Goal: Information Seeking & Learning: Learn about a topic

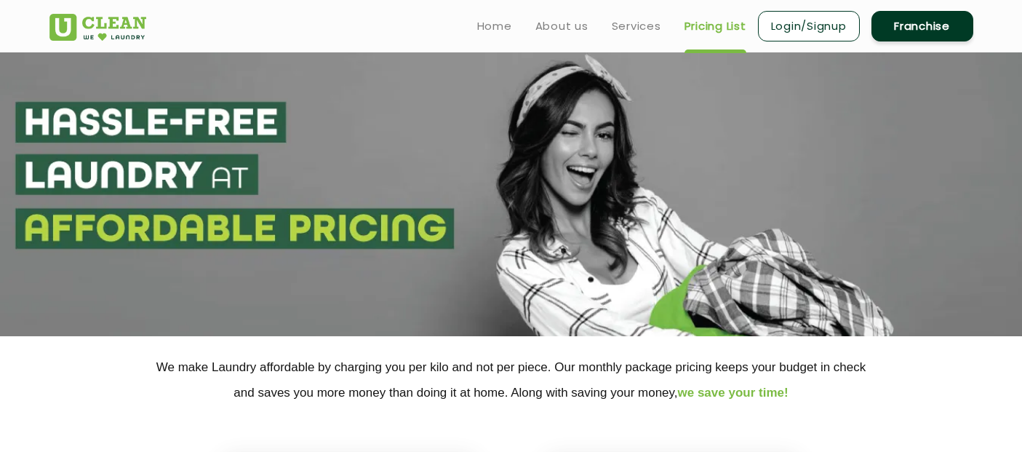
select select "70"
select select "446"
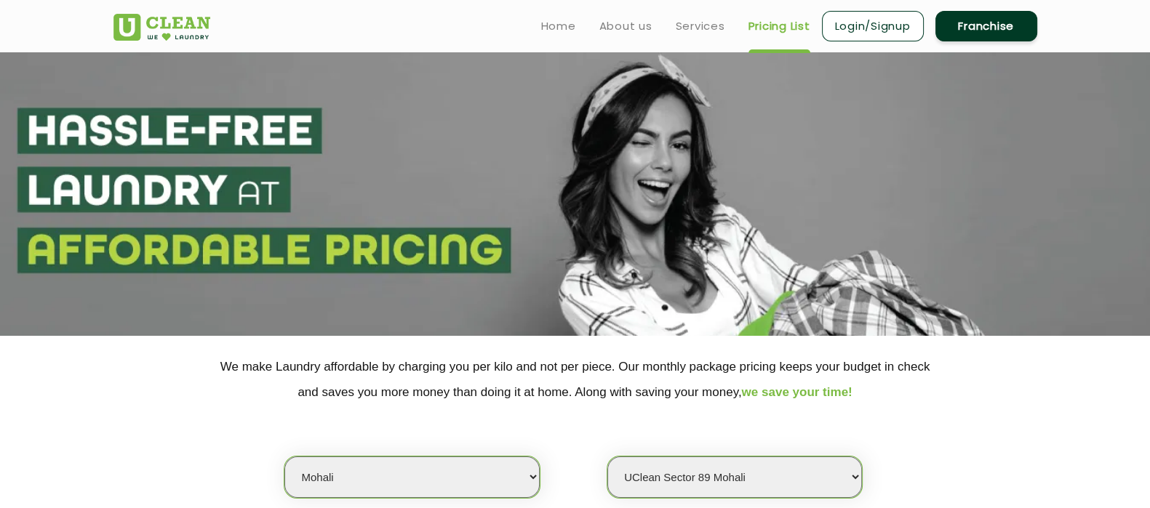
drag, startPoint x: 0, startPoint y: 0, endPoint x: 1154, endPoint y: 60, distance: 1155.1
click at [1021, 60] on html "Home About us Services Pricing List Login/Signup Franchise Home About us Franch…" at bounding box center [575, 254] width 1150 height 508
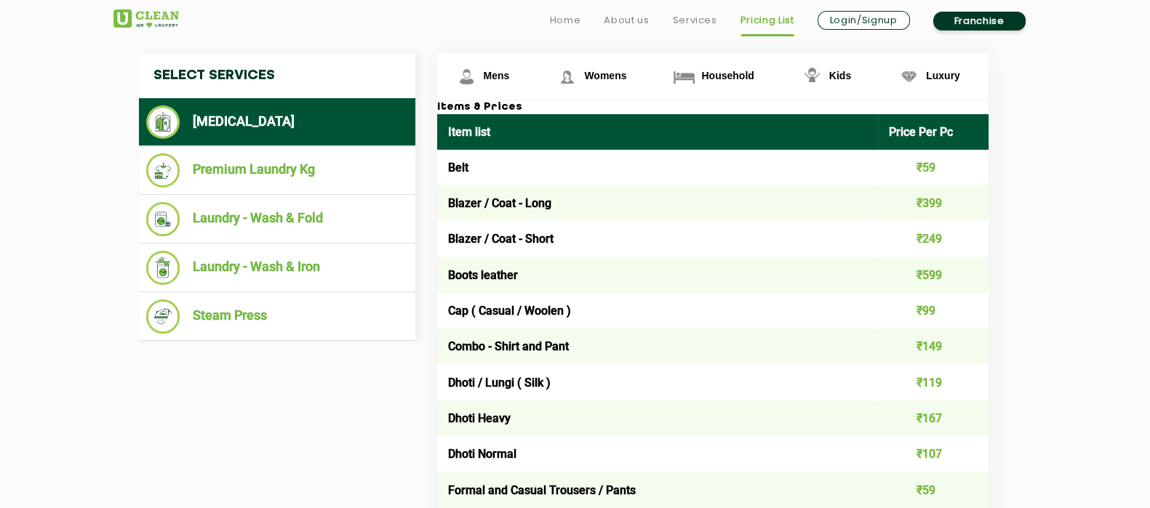
scroll to position [576, 0]
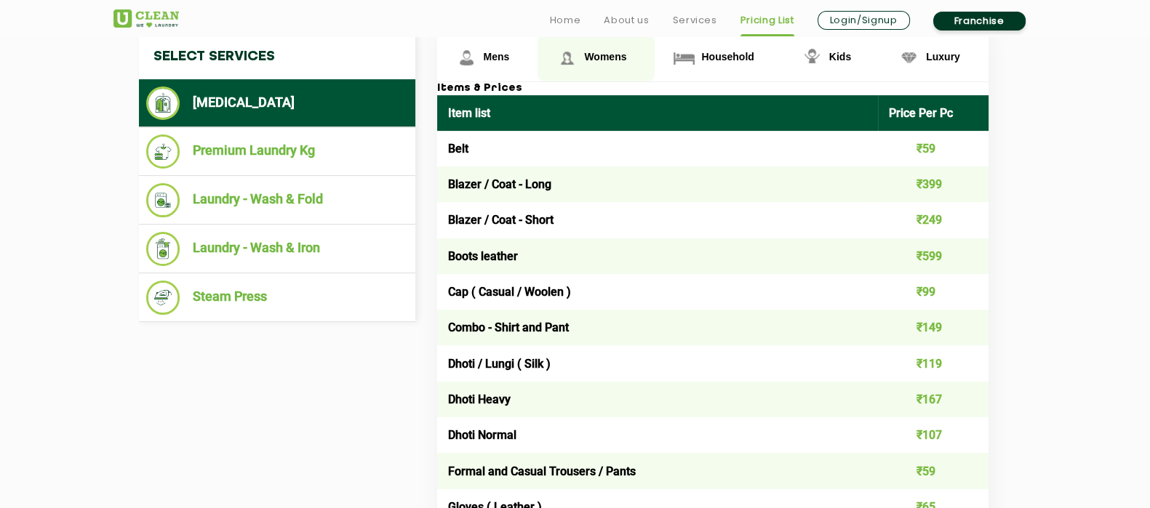
click at [622, 60] on span "Womens" at bounding box center [605, 57] width 42 height 12
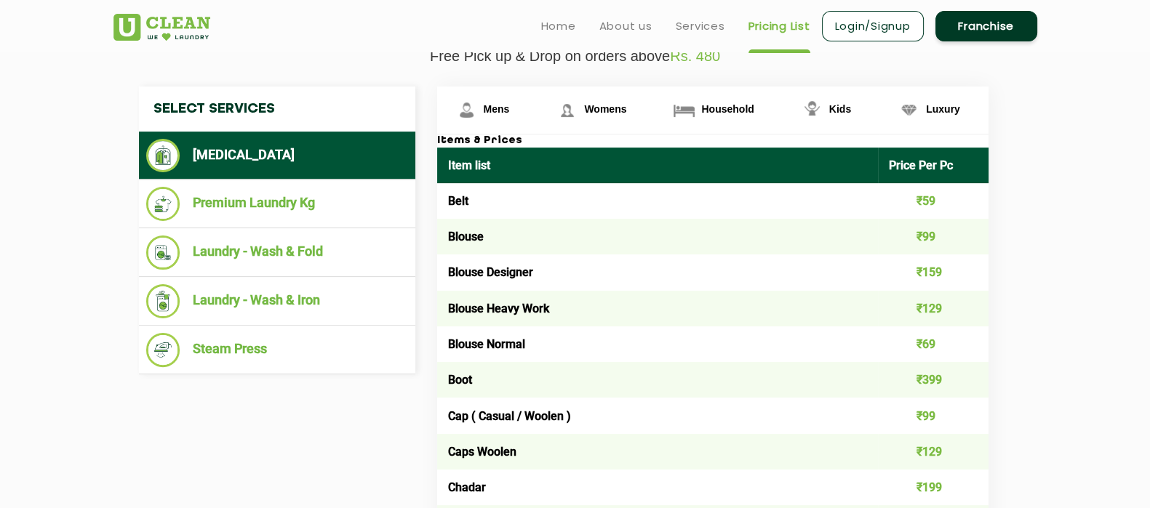
scroll to position [509, 0]
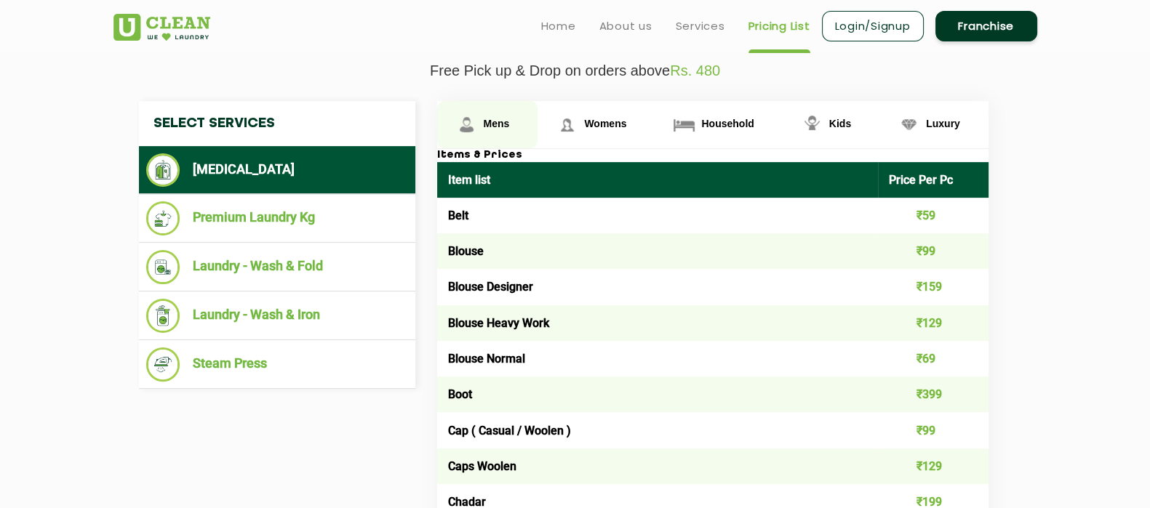
click at [522, 136] on link "Mens" at bounding box center [487, 124] width 101 height 47
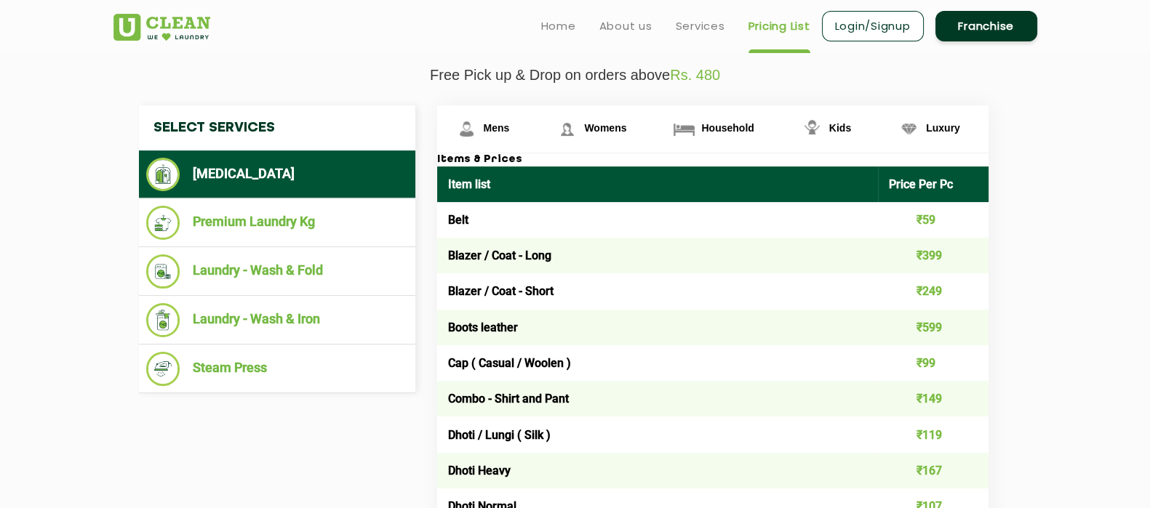
scroll to position [396, 0]
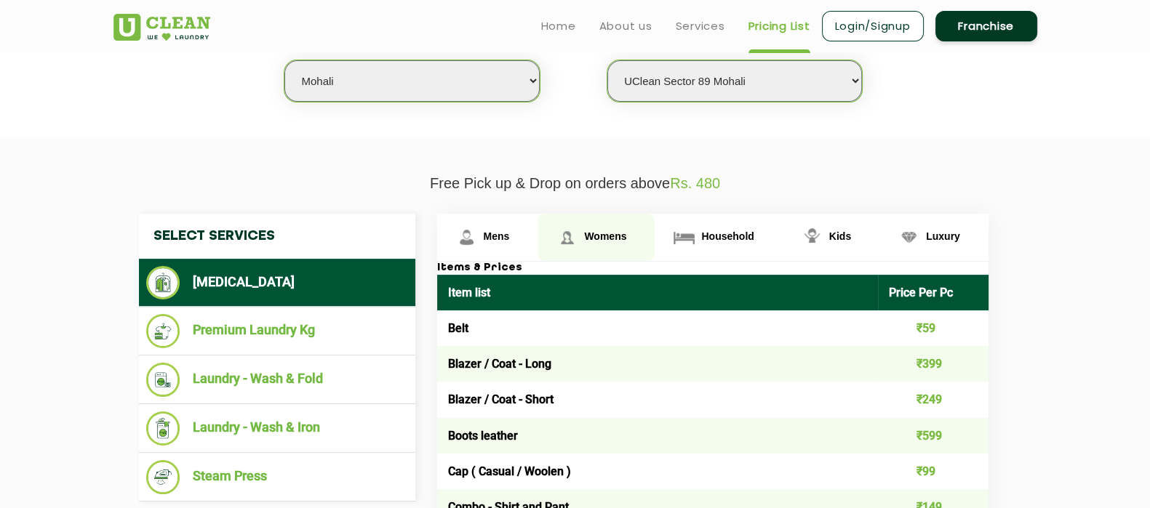
click at [611, 241] on span "Womens" at bounding box center [605, 237] width 42 height 12
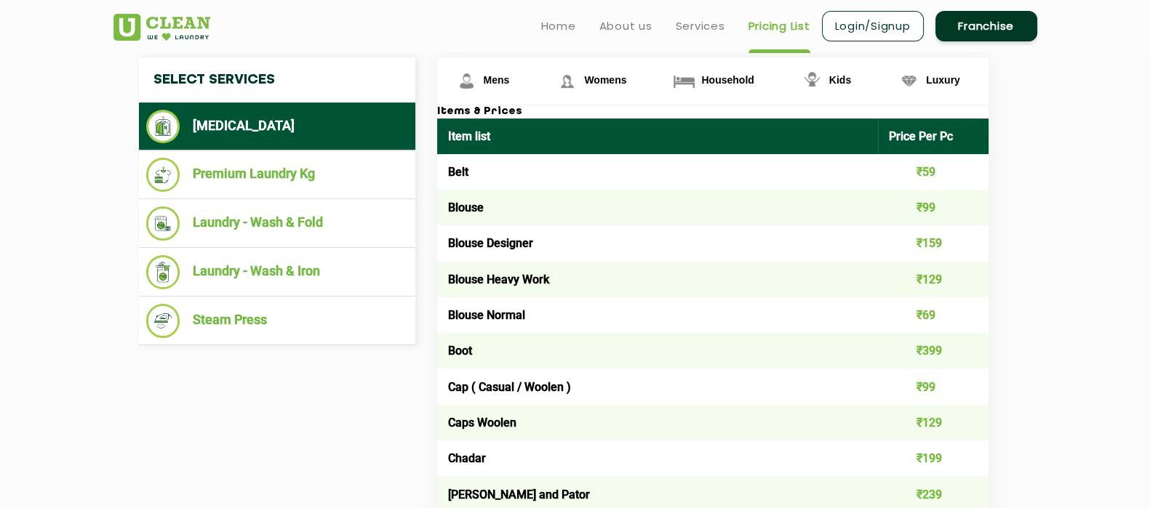
scroll to position [546, 0]
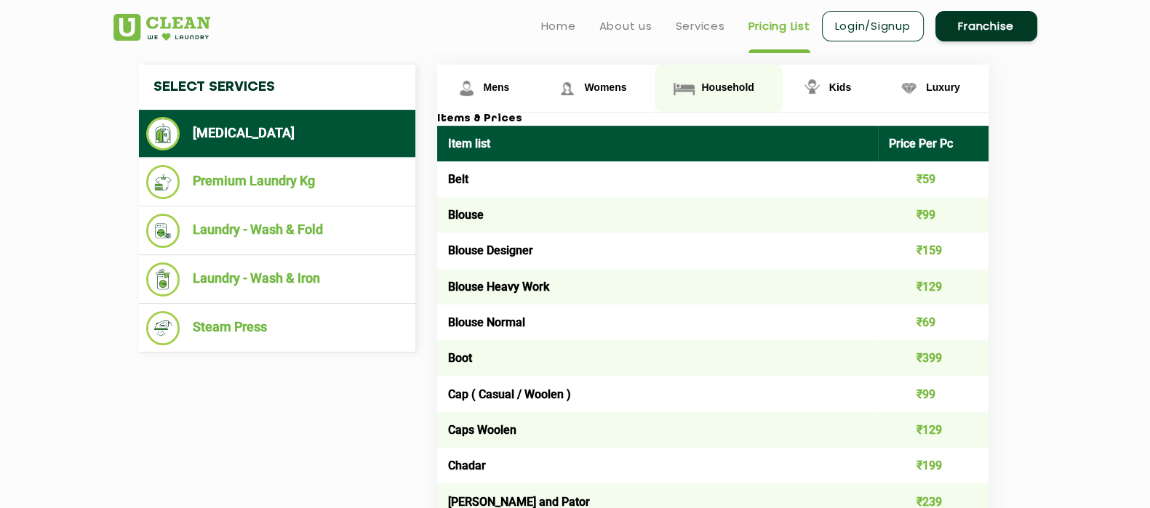
click at [695, 93] on img at bounding box center [683, 88] width 25 height 25
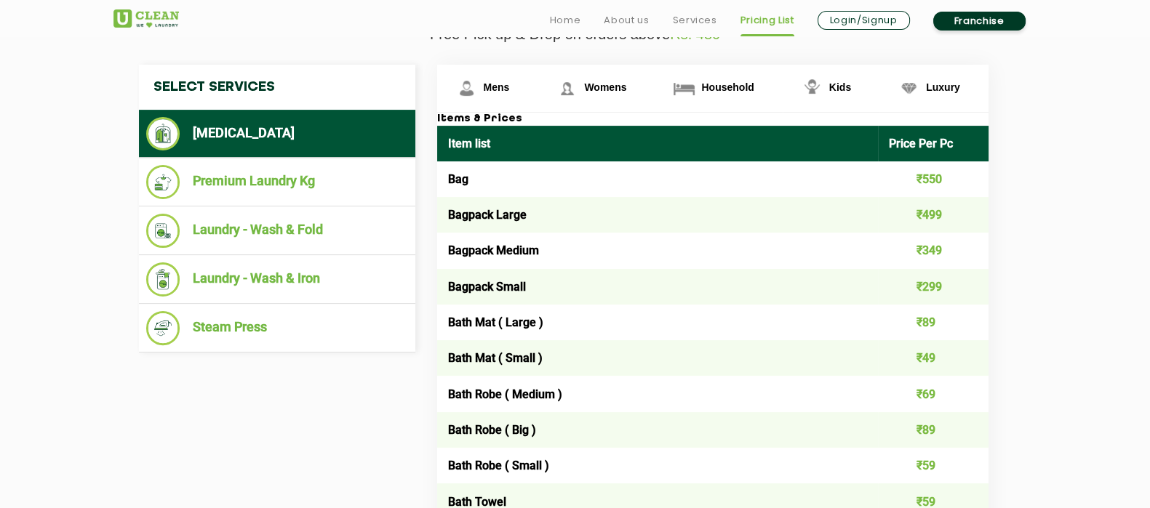
scroll to position [563, 0]
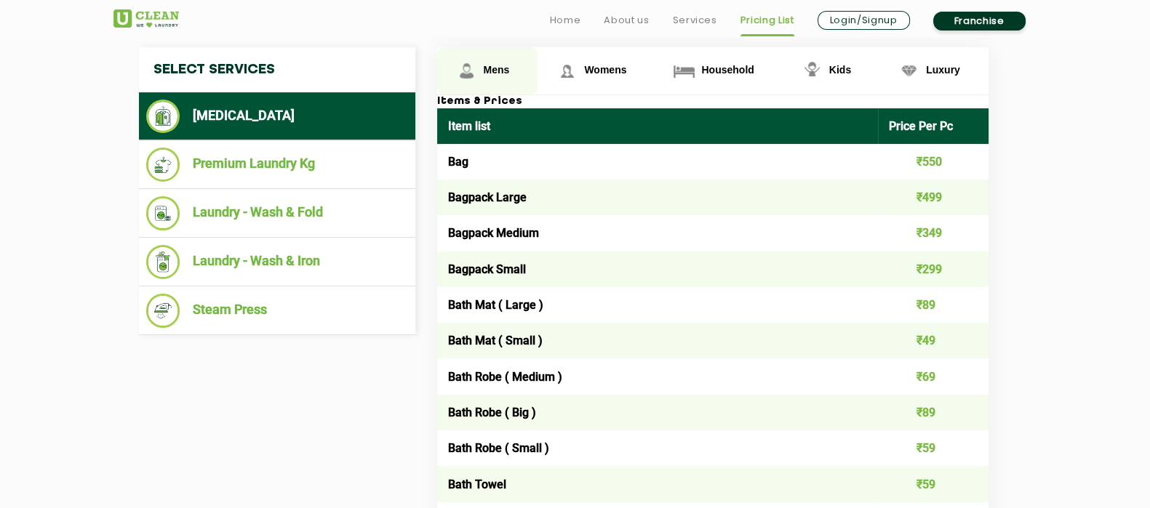
click at [483, 85] on link "Mens" at bounding box center [487, 70] width 101 height 47
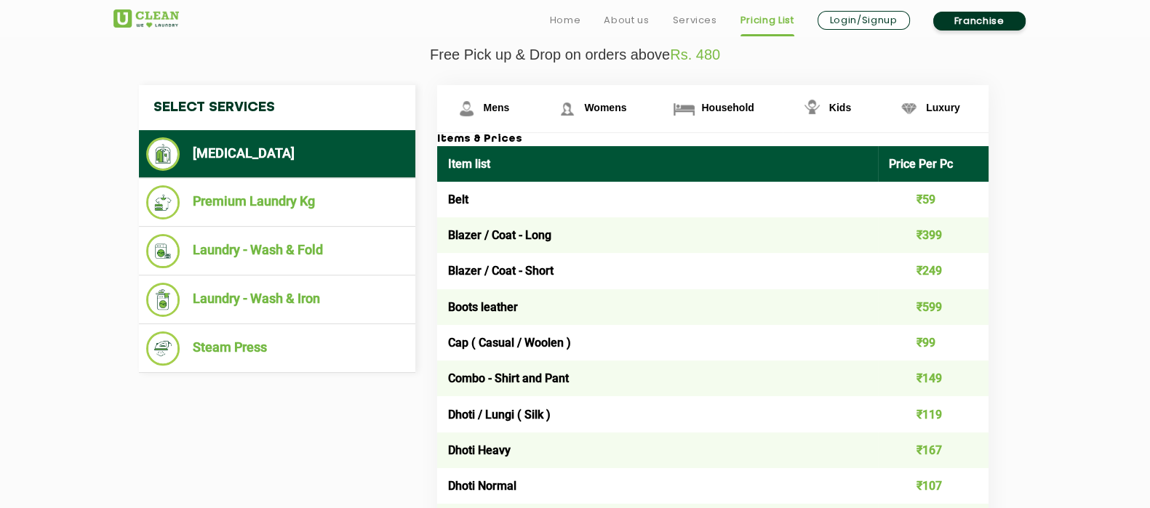
scroll to position [539, 0]
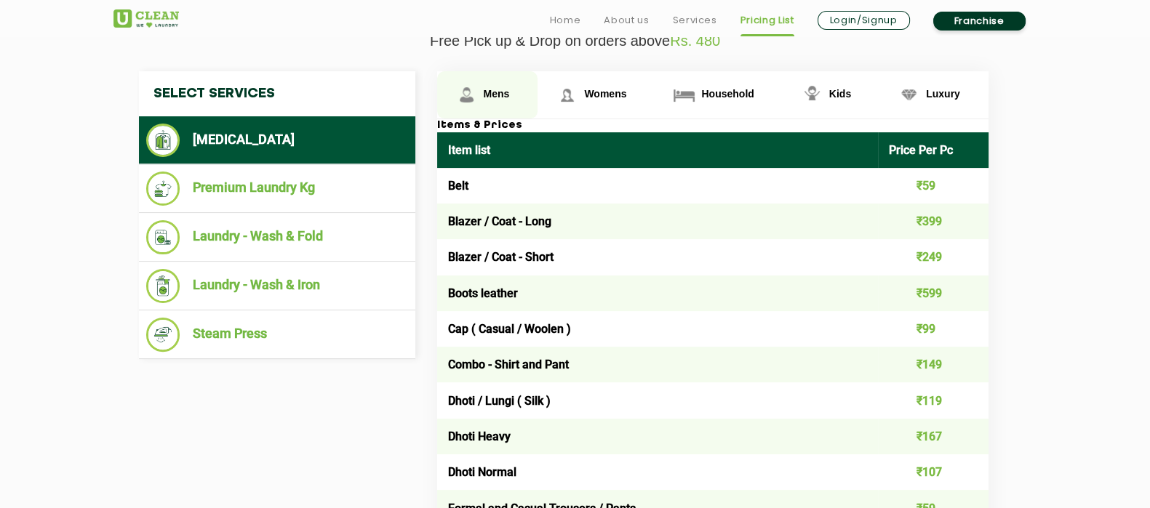
click at [484, 103] on link "Mens" at bounding box center [487, 94] width 101 height 47
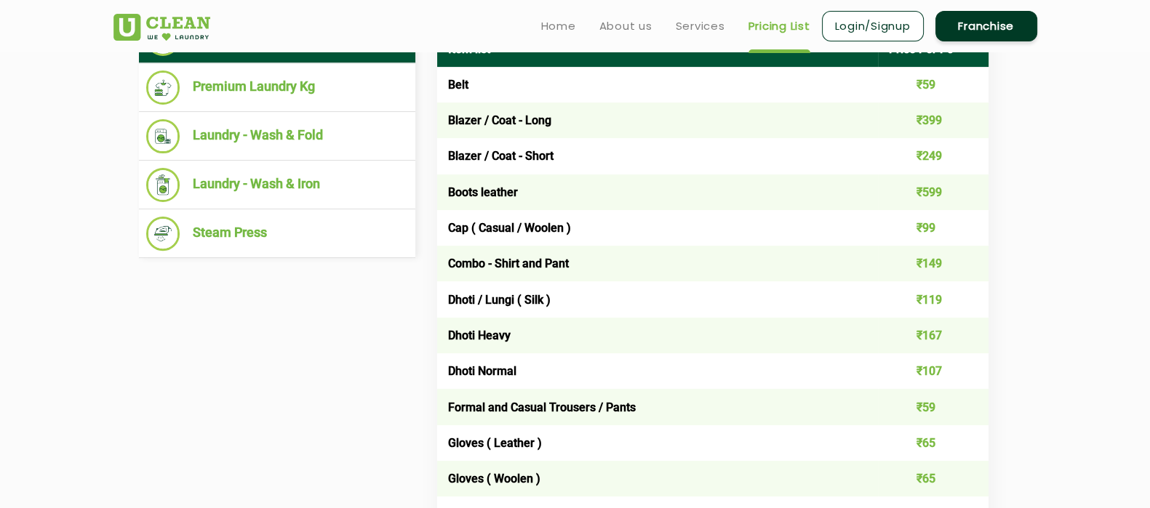
scroll to position [542, 0]
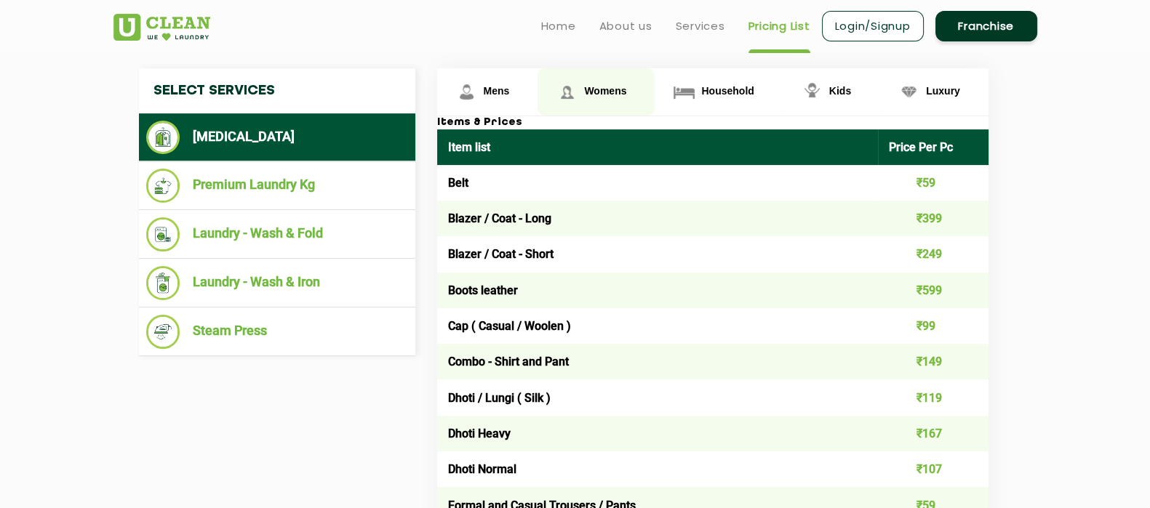
click at [600, 95] on span "Womens" at bounding box center [605, 91] width 42 height 12
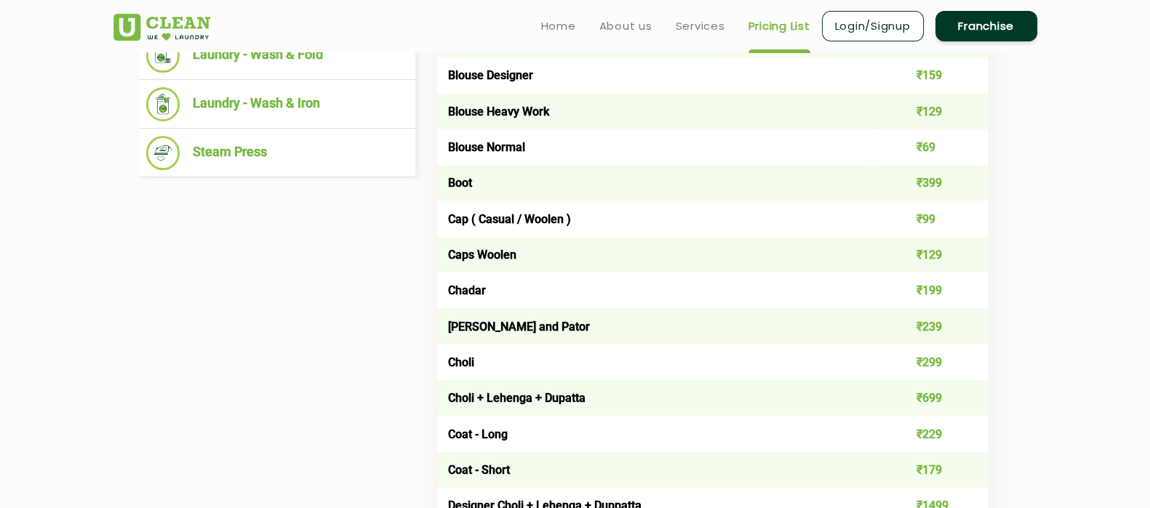
scroll to position [502, 0]
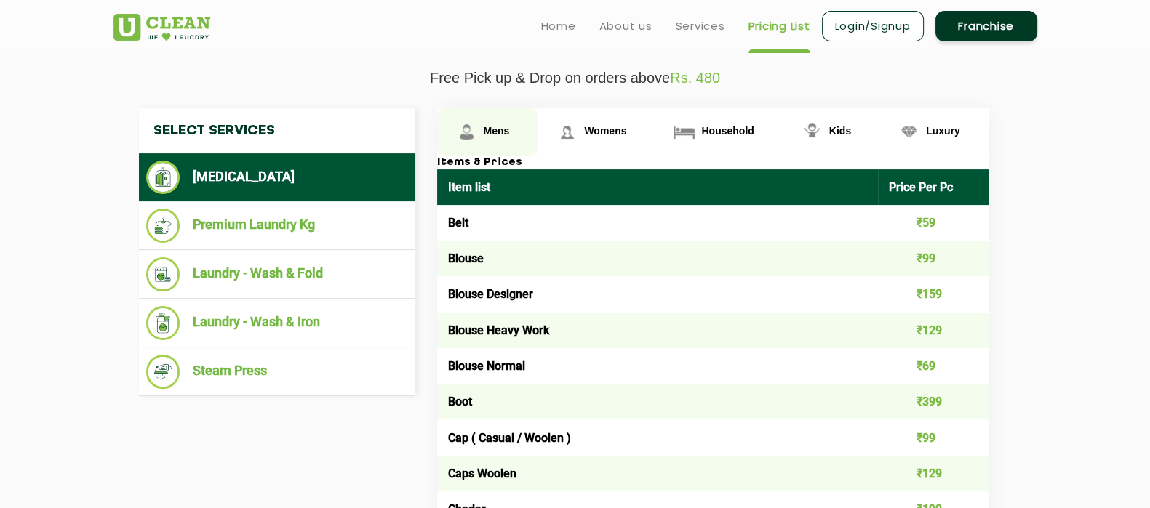
click at [509, 131] on span "Mens" at bounding box center [497, 131] width 26 height 12
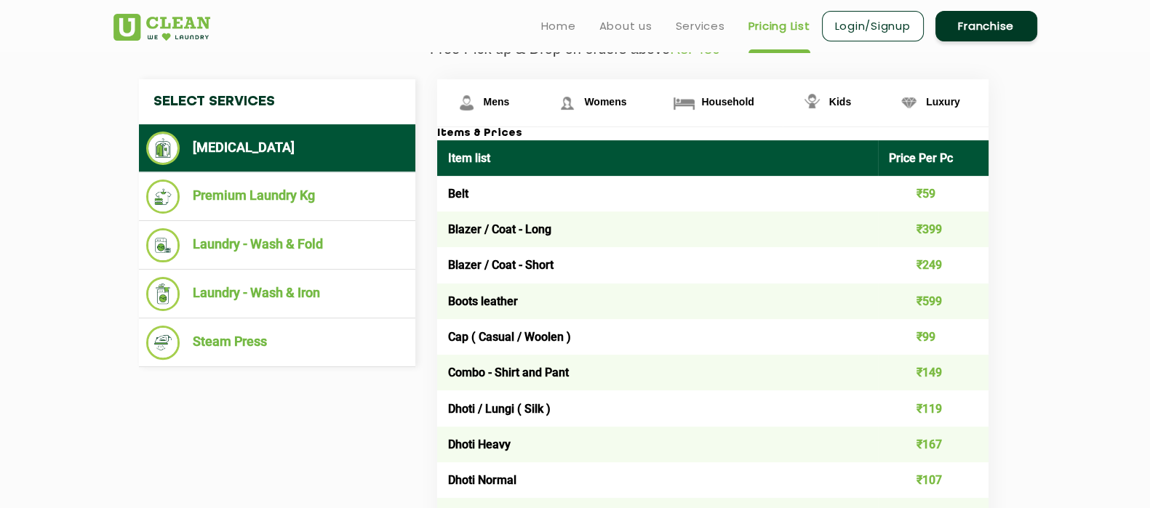
scroll to position [517, 0]
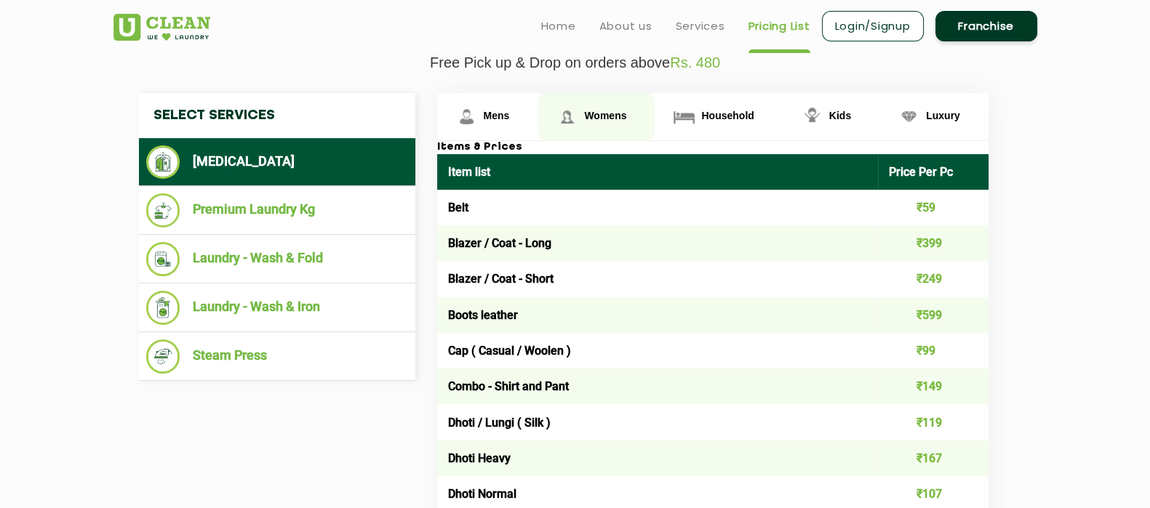
click at [602, 129] on link "Womens" at bounding box center [596, 116] width 117 height 47
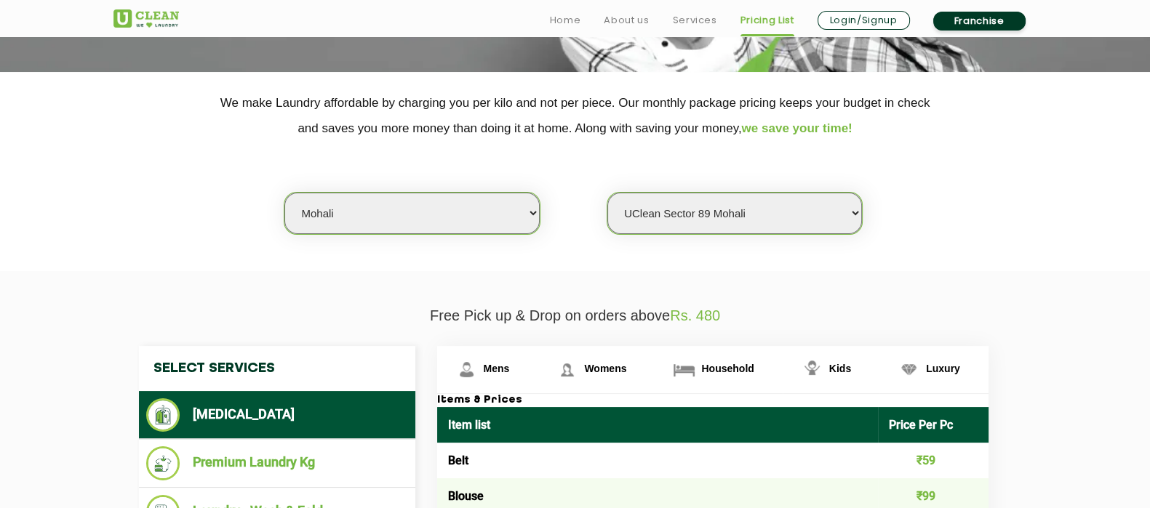
scroll to position [407, 0]
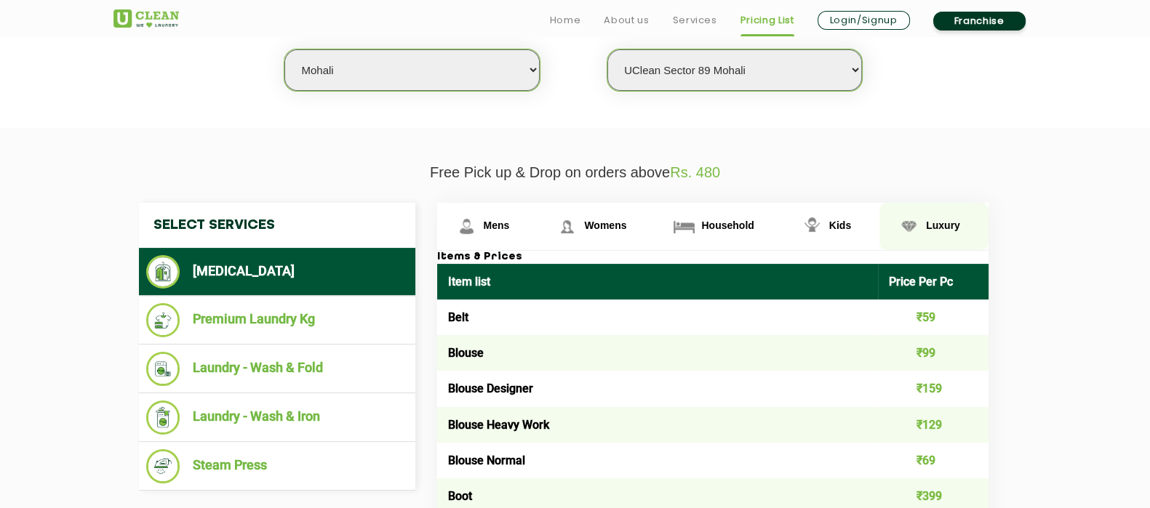
click at [949, 221] on span "Luxury" at bounding box center [943, 226] width 34 height 12
click at [908, 225] on img at bounding box center [908, 226] width 25 height 25
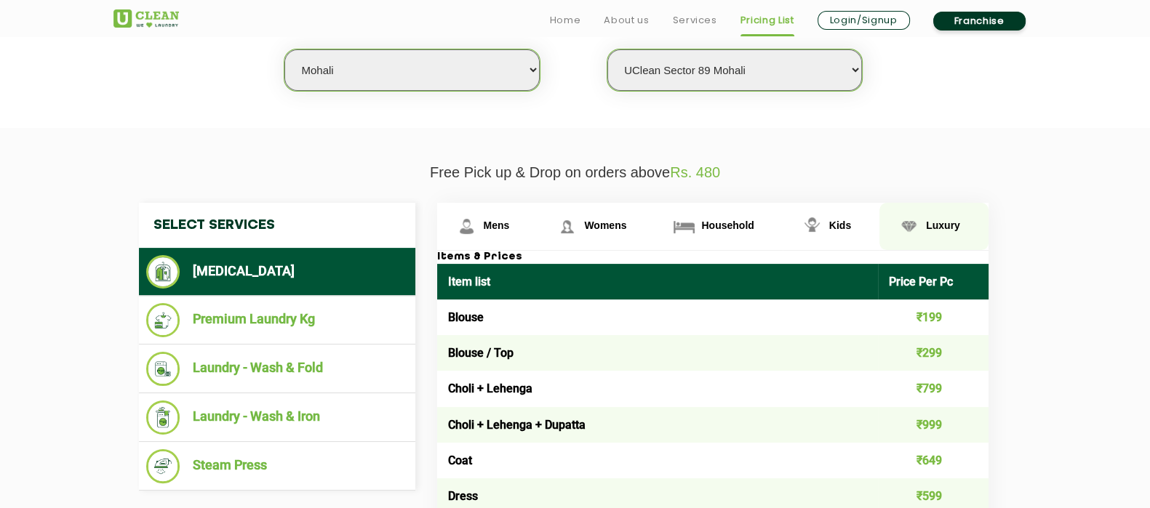
click at [927, 233] on link "Luxury" at bounding box center [933, 226] width 109 height 47
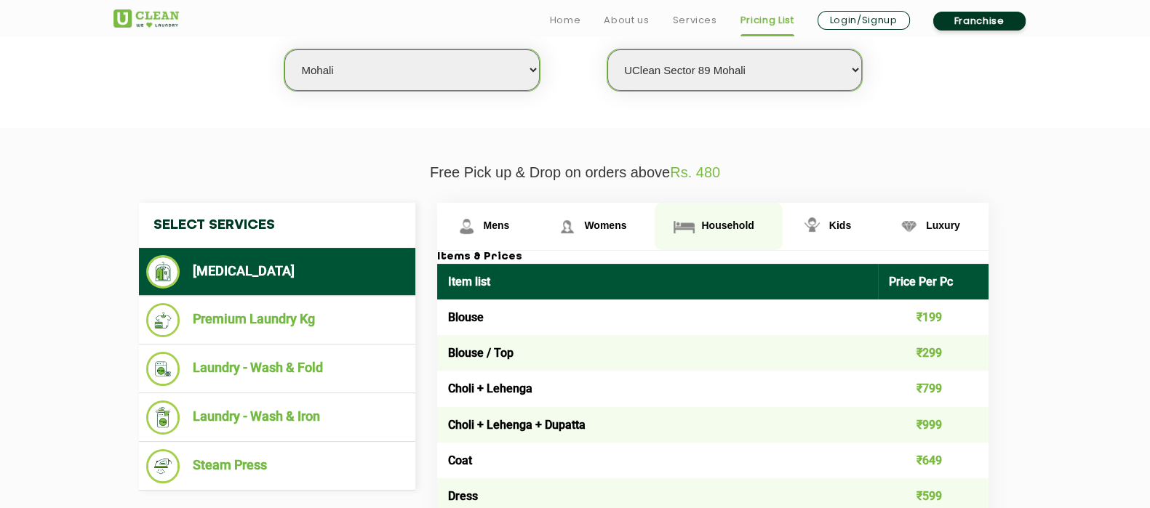
click at [715, 220] on span "Household" at bounding box center [727, 226] width 52 height 12
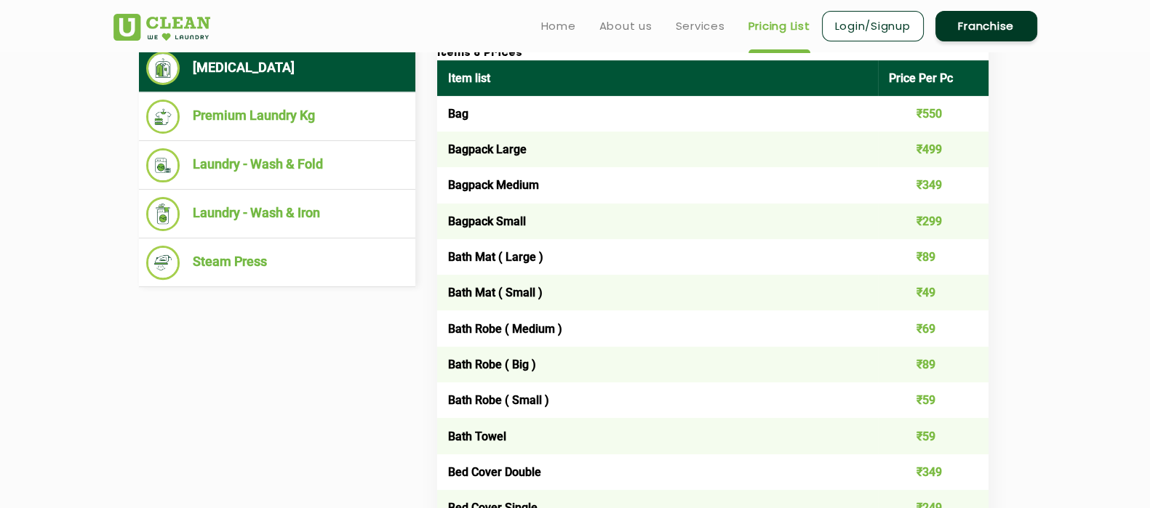
scroll to position [564, 0]
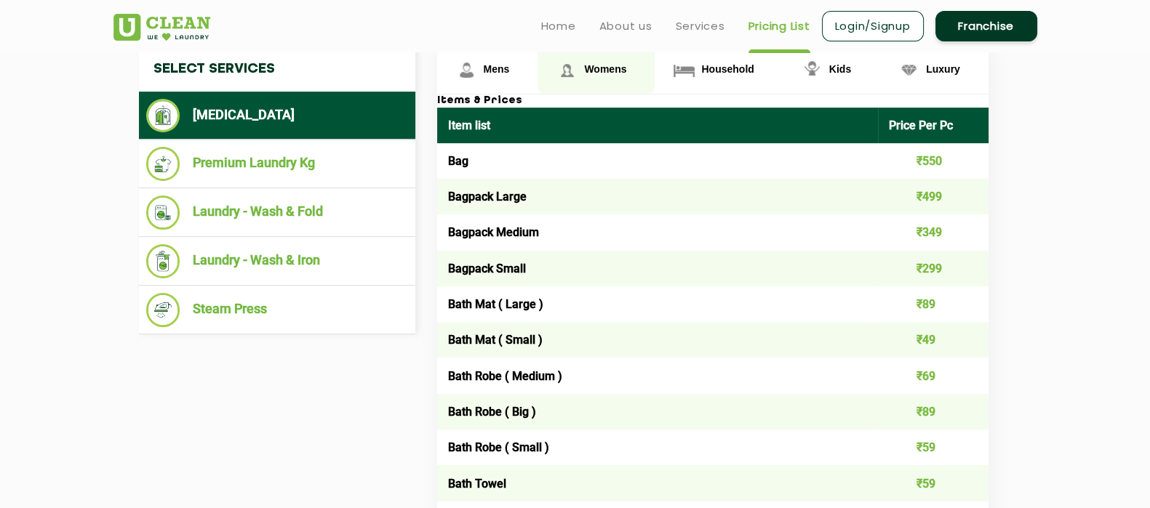
click at [610, 87] on link "Womens" at bounding box center [596, 70] width 117 height 47
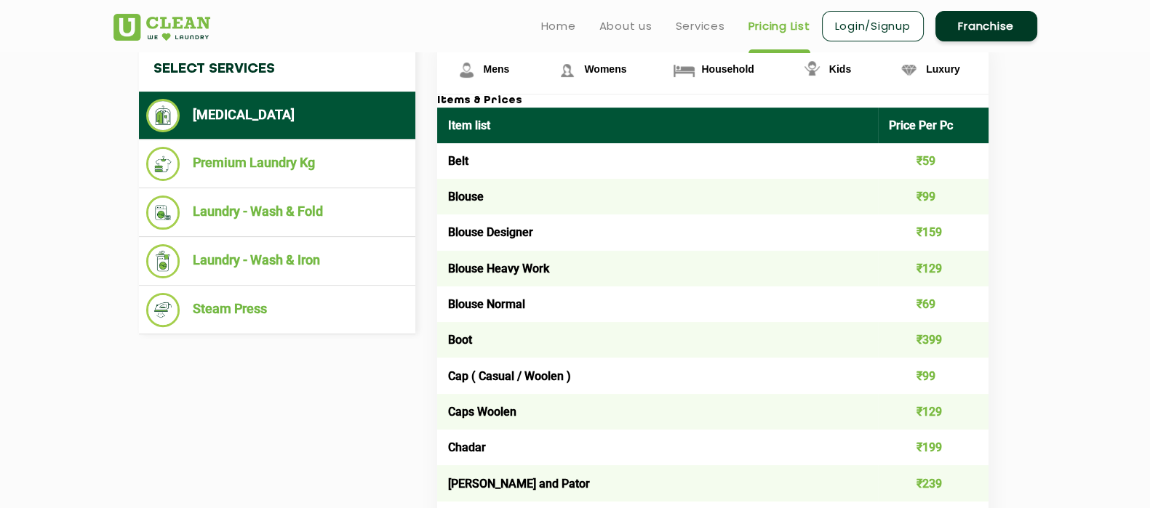
click at [1021, 41] on header "Home About us Services Pricing List Login/Signup Franchise" at bounding box center [575, 26] width 1150 height 52
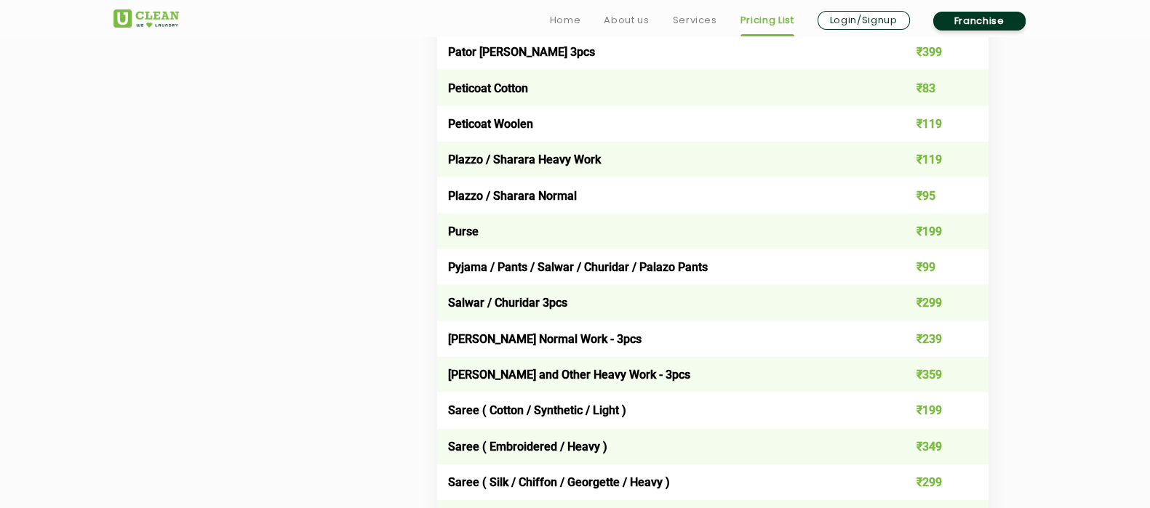
scroll to position [3836, 0]
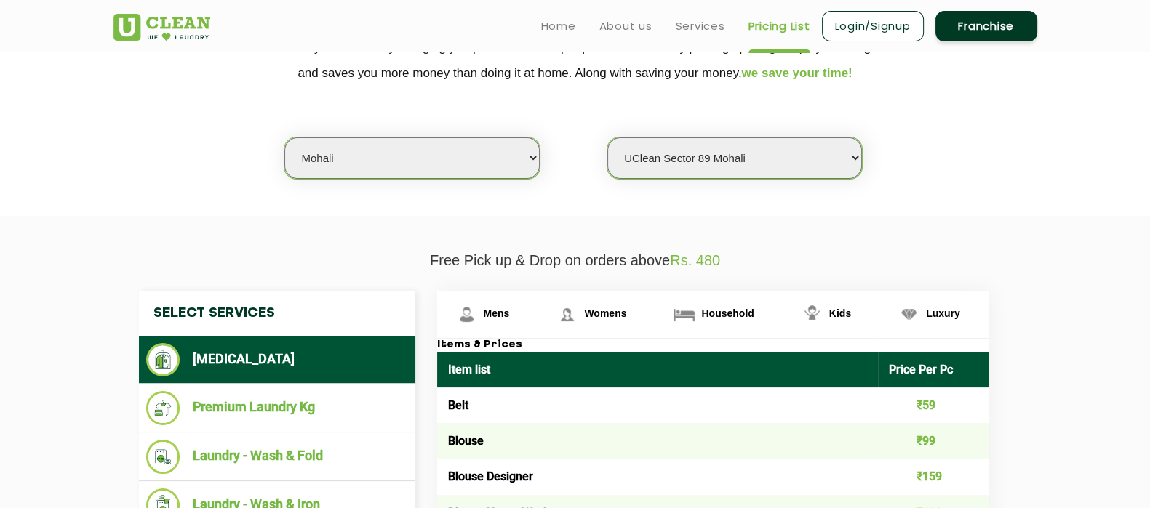
scroll to position [251, 0]
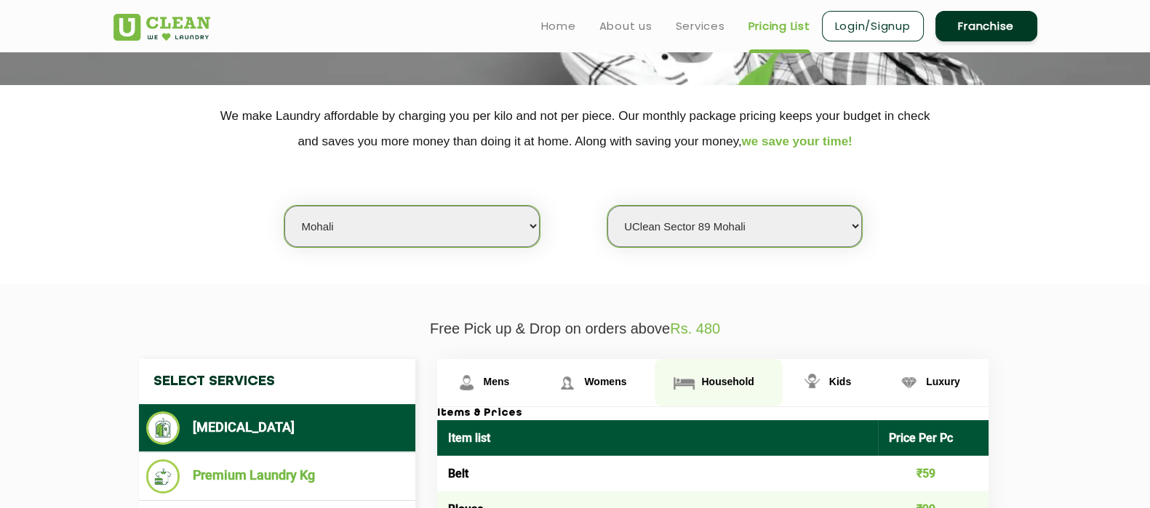
click at [722, 380] on span "Household" at bounding box center [727, 382] width 52 height 12
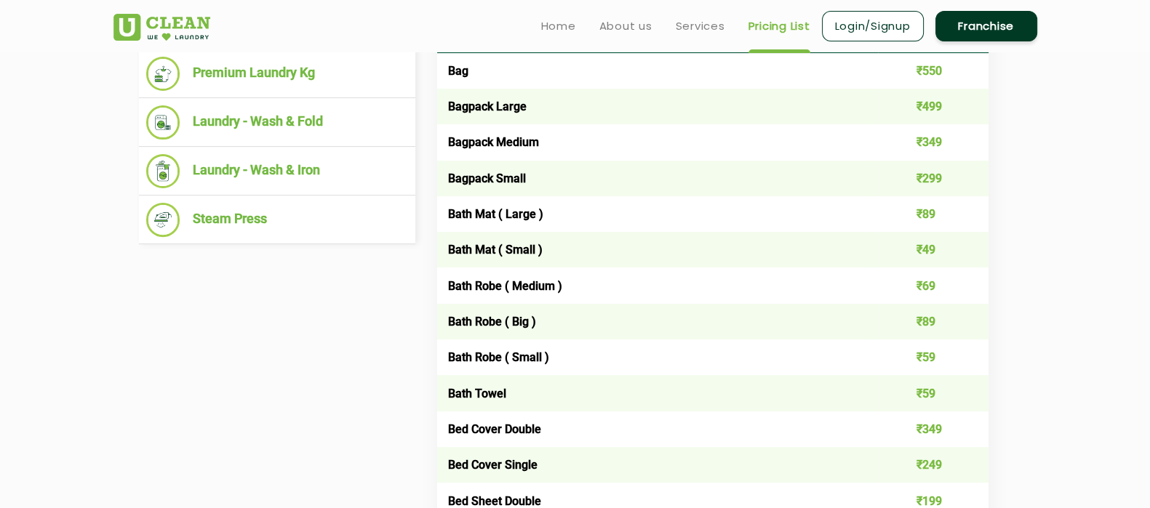
scroll to position [298, 0]
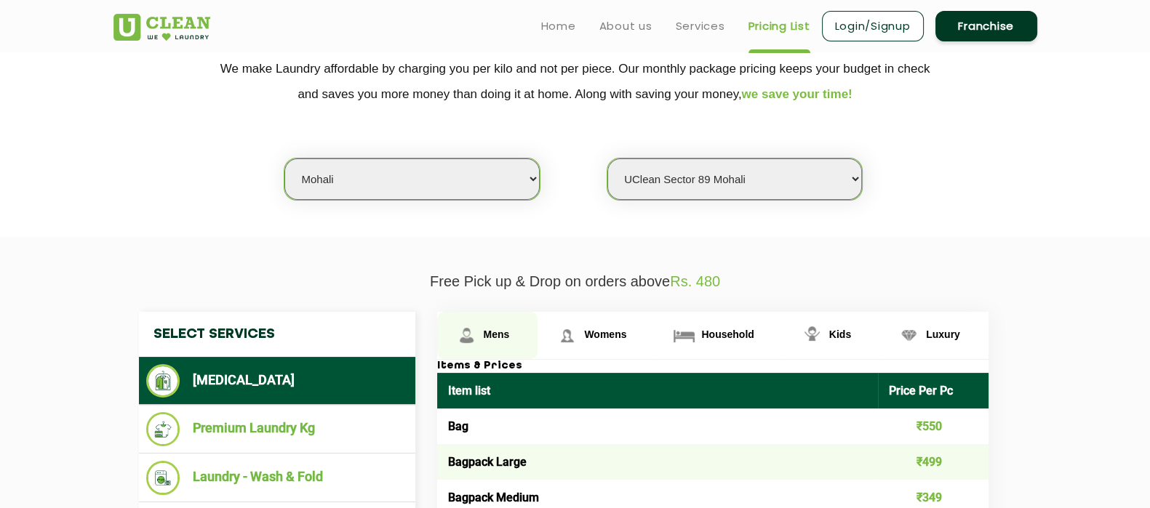
click at [516, 327] on link "Mens" at bounding box center [487, 335] width 101 height 47
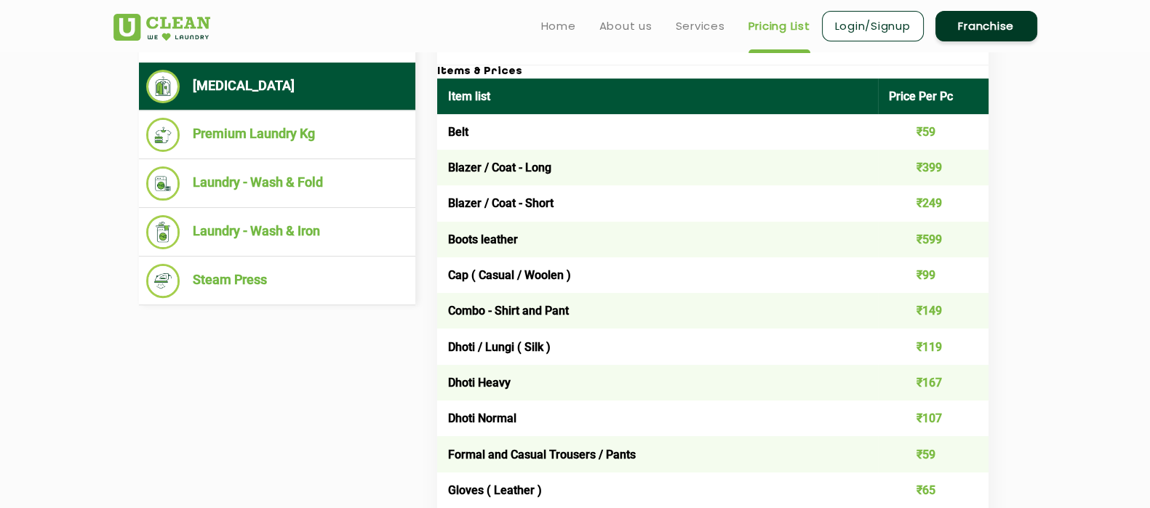
scroll to position [556, 0]
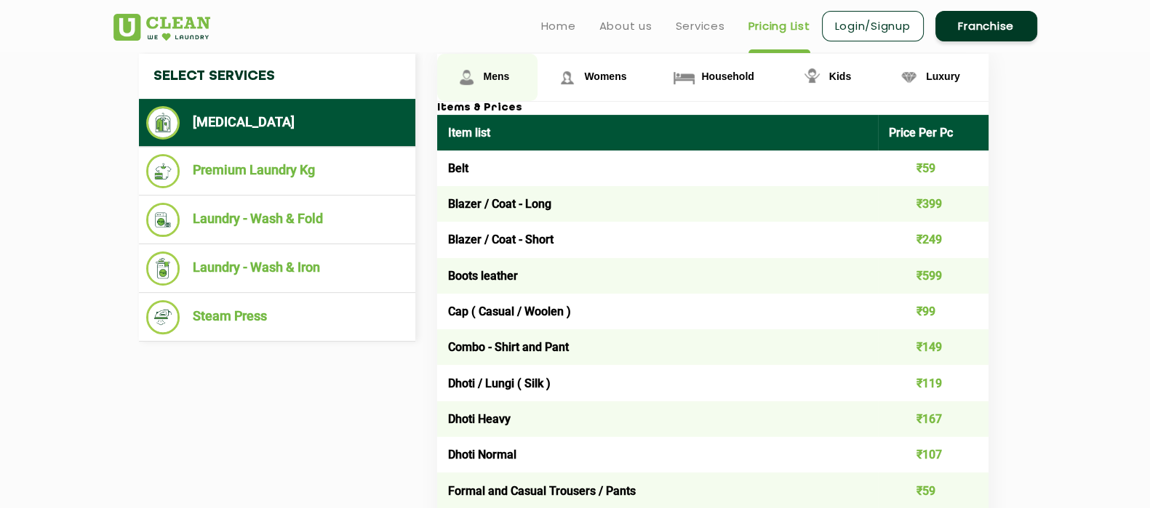
click at [497, 86] on link "Mens" at bounding box center [487, 77] width 101 height 47
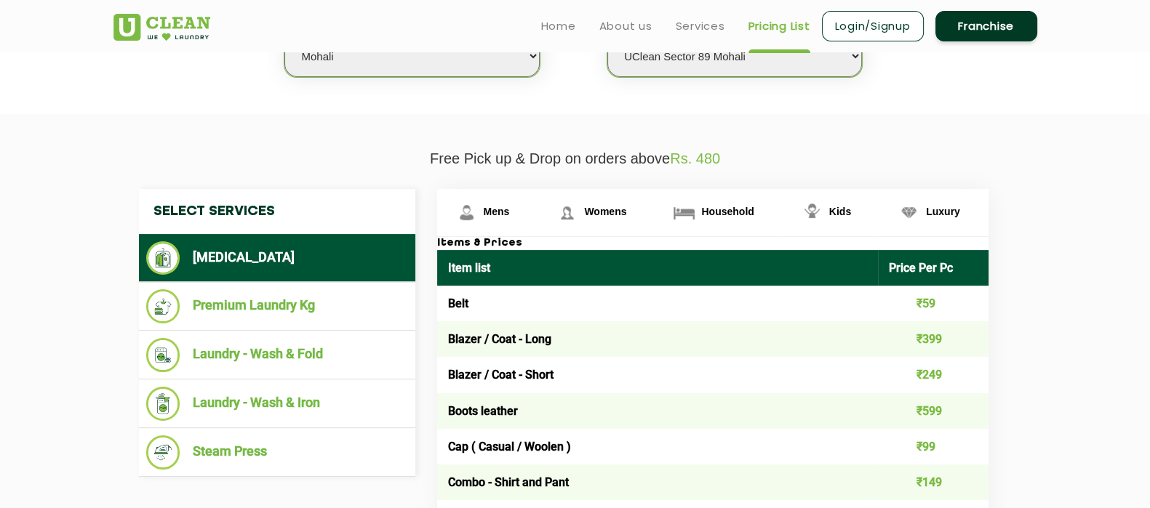
scroll to position [388, 0]
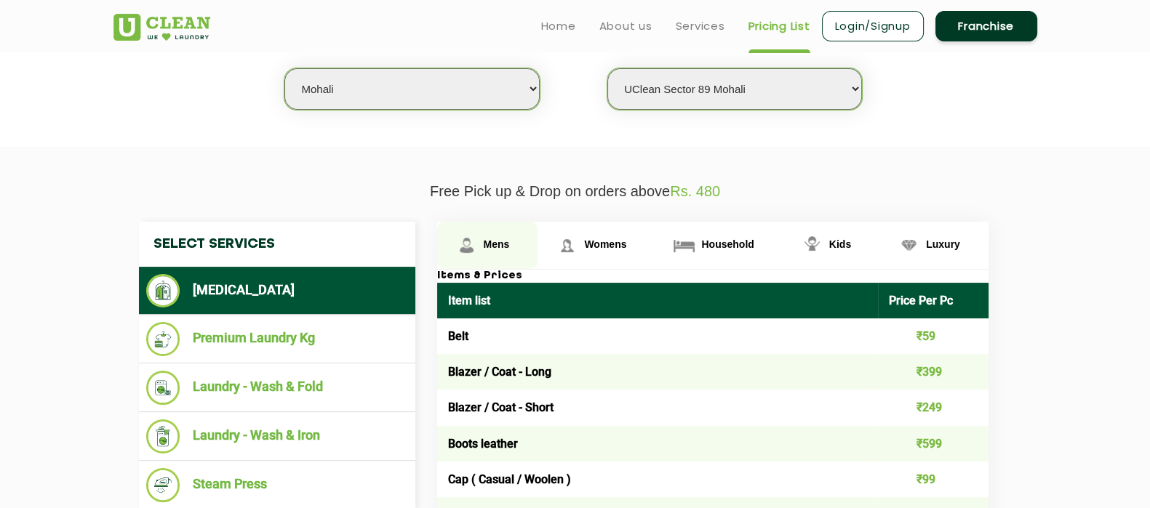
click at [494, 239] on span "Mens" at bounding box center [497, 245] width 26 height 12
click at [500, 233] on link "Mens" at bounding box center [487, 245] width 101 height 47
click at [512, 236] on link "Mens" at bounding box center [487, 245] width 101 height 47
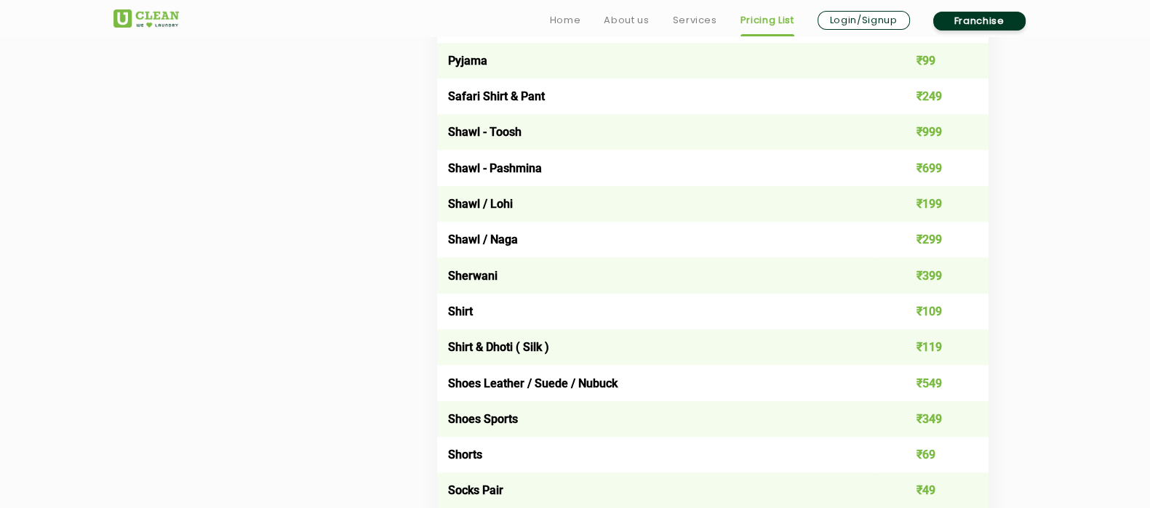
scroll to position [1937, 0]
